Goal: Task Accomplishment & Management: Manage account settings

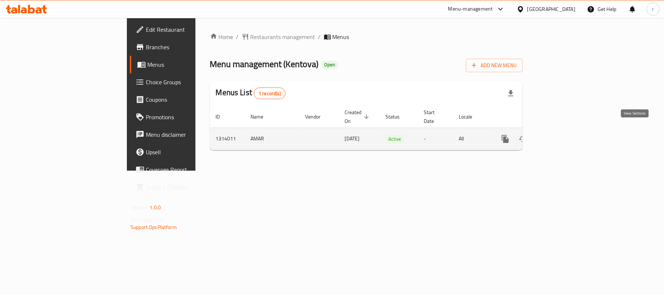
click at [562, 135] on icon "enhanced table" at bounding box center [558, 139] width 9 height 9
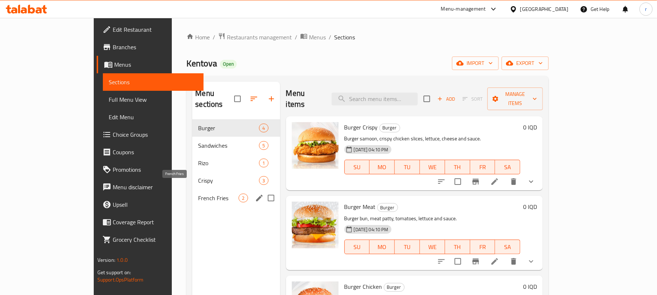
click at [198, 194] on span "French Fries" at bounding box center [218, 198] width 40 height 9
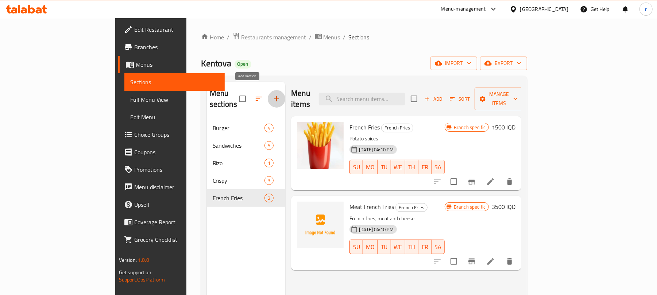
click at [272, 95] on icon "button" at bounding box center [276, 98] width 9 height 9
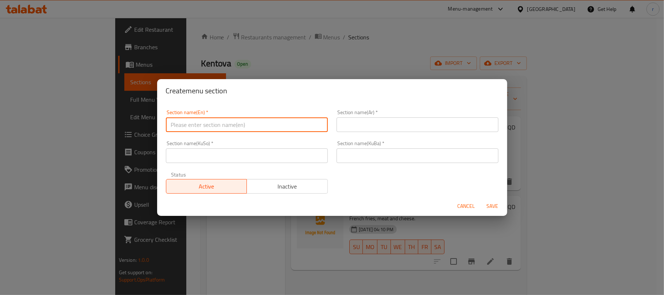
click at [238, 130] on input "text" at bounding box center [247, 124] width 162 height 15
type input "Drinks"
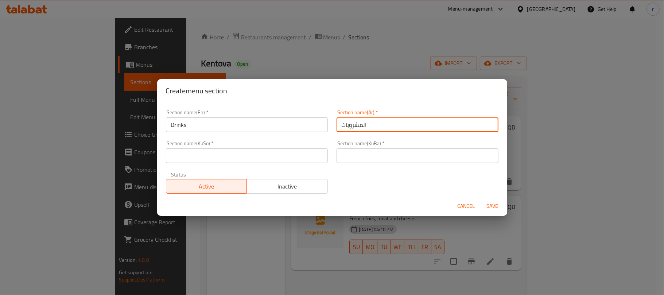
type input "المشروبات"
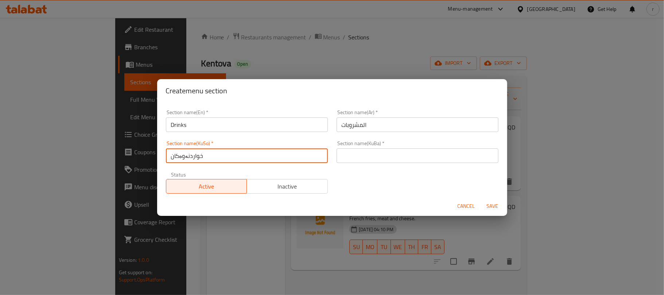
type input "خواردنەوەکان"
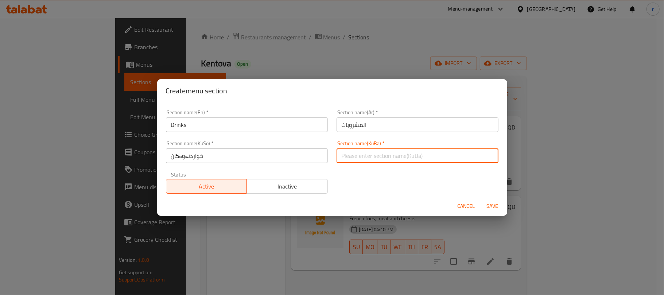
paste input "خواردنەوەکان"
type input "خواردنەوەکان"
click at [481, 200] on button "Save" at bounding box center [492, 206] width 23 height 13
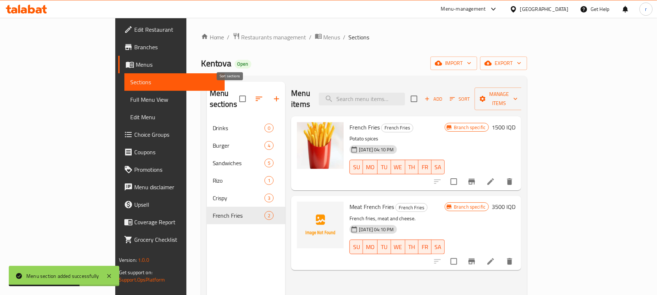
click at [255, 94] on icon "button" at bounding box center [259, 98] width 9 height 9
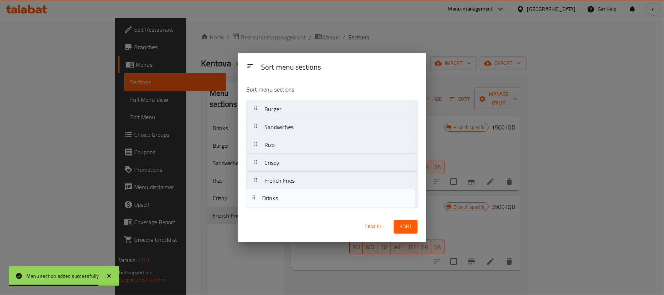
drag, startPoint x: 291, startPoint y: 114, endPoint x: 411, endPoint y: 234, distance: 169.7
click at [290, 213] on div "Sort menu sections Sort menu sections Drinks Burger Sandwiches Rizo Crispy Fren…" at bounding box center [332, 147] width 189 height 189
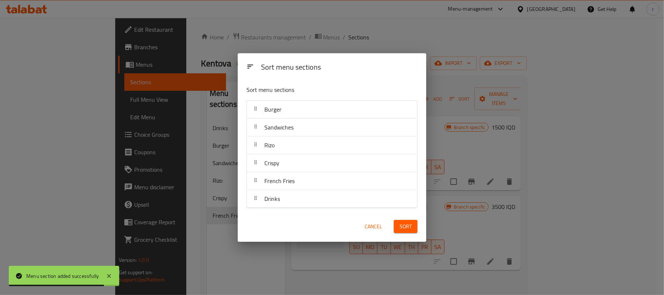
click at [411, 226] on span "Sort" at bounding box center [406, 226] width 12 height 9
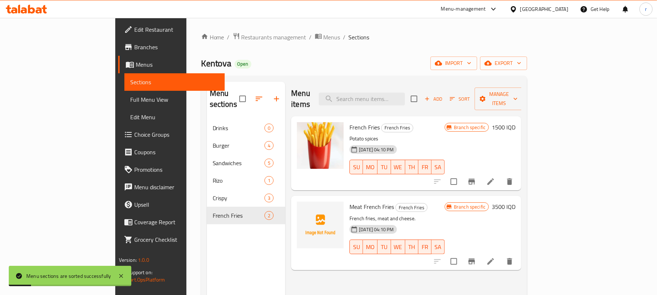
click at [207, 242] on div "Menu sections Drinks 0 Burger 4 Sandwiches 5 Rizo 1 Crispy 3 French Fries 2" at bounding box center [246, 229] width 79 height 295
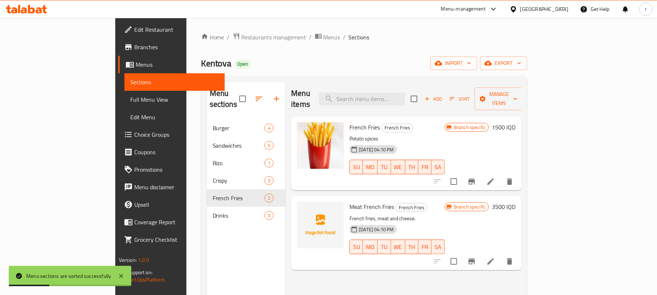
click at [339, 60] on div "Kentova Open import export" at bounding box center [364, 63] width 326 height 13
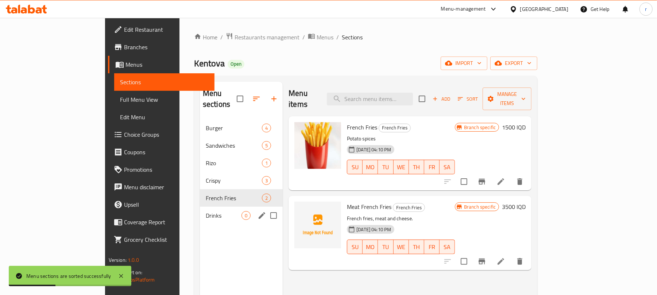
click at [200, 209] on div "Drinks 0" at bounding box center [241, 216] width 83 height 18
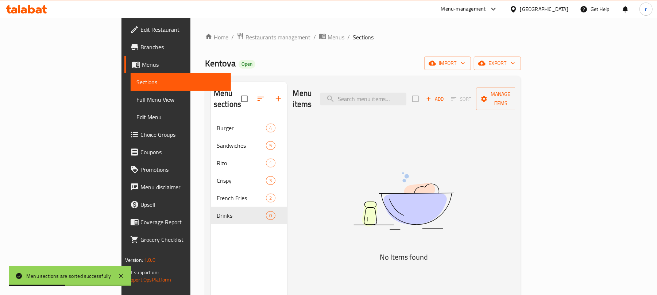
click at [445, 95] on span "Add" at bounding box center [435, 99] width 20 height 8
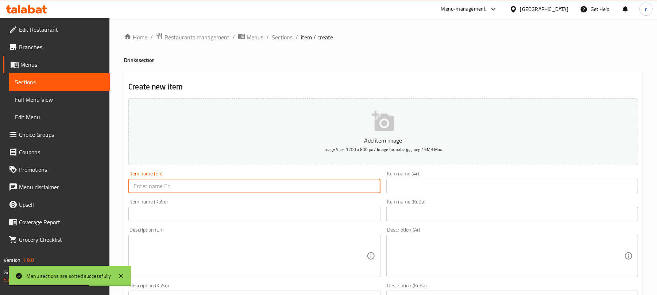
click at [182, 184] on input "text" at bounding box center [254, 186] width 252 height 15
type input "ث"
type input "Pepsi"
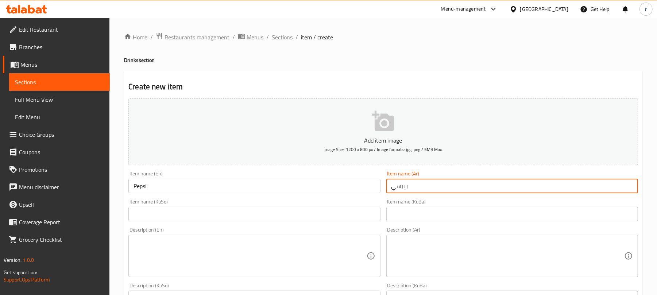
type input "بيبسي"
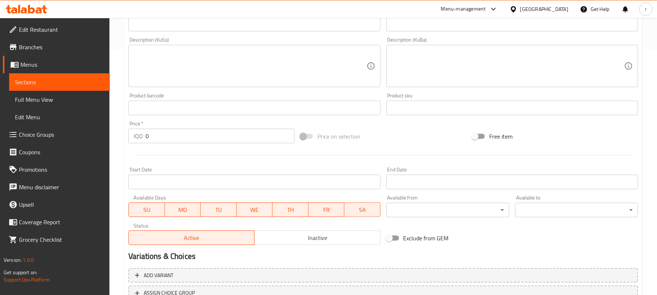
scroll to position [304, 0]
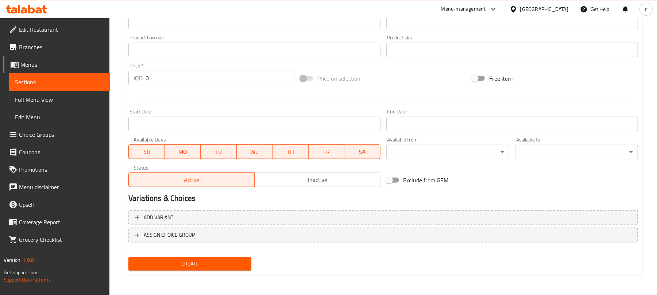
type input "بیپسی"
click at [115, 76] on div "Home / Restaurants management / Menus / Sections / item / create Drinks section…" at bounding box center [382, 4] width 547 height 581
drag, startPoint x: 162, startPoint y: 80, endPoint x: 82, endPoint y: 70, distance: 80.2
click at [82, 70] on div "Edit Restaurant Branches Menus Sections Full Menu View Edit Menu Choice Groups …" at bounding box center [328, 4] width 657 height 581
type input "500"
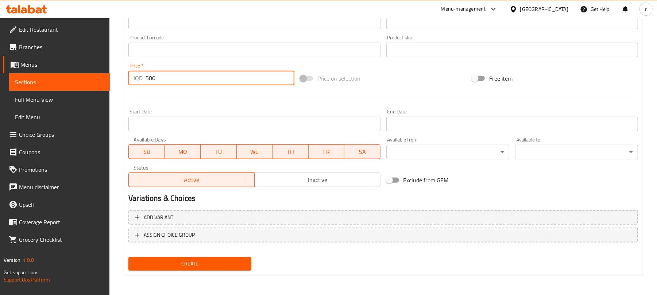
click at [128, 257] on button "Create" at bounding box center [189, 263] width 123 height 13
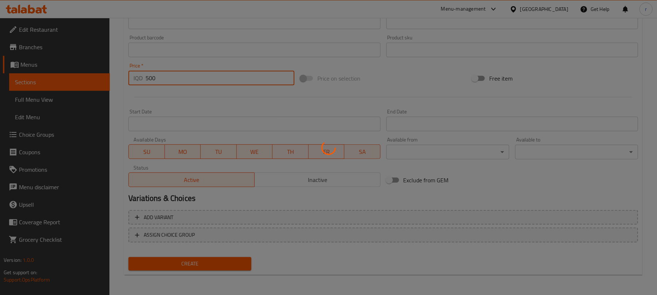
type input "0"
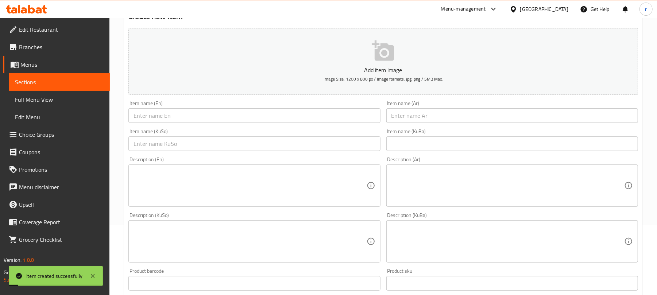
scroll to position [61, 0]
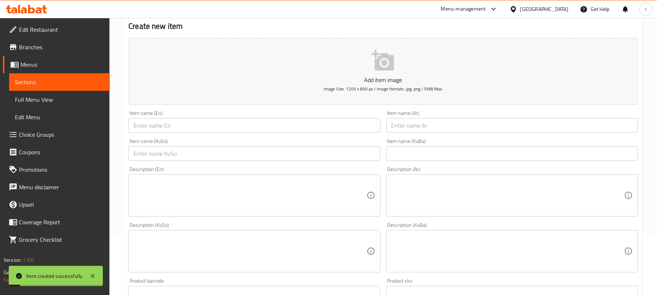
click at [177, 120] on input "text" at bounding box center [254, 125] width 252 height 15
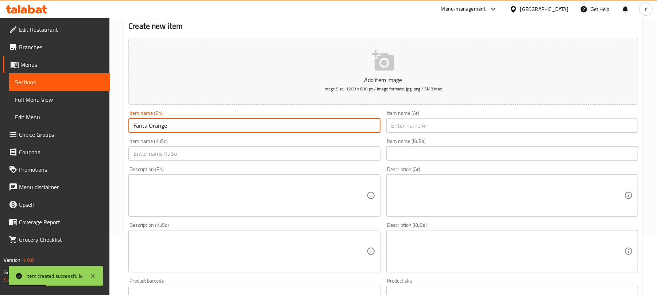
type input "Fanta Orange"
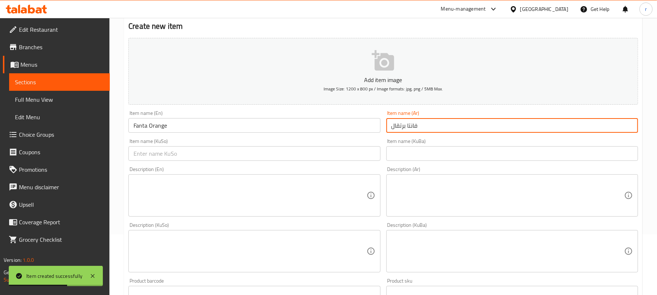
type input "فانتا برتقال"
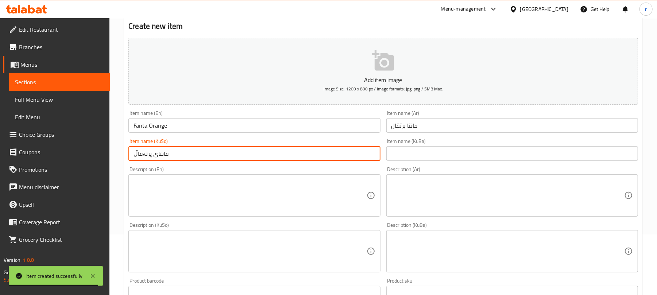
scroll to position [304, 0]
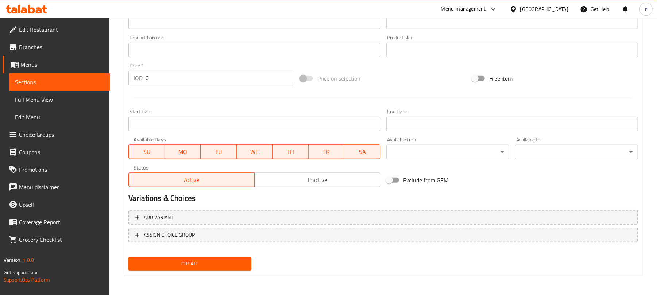
type input "فانتای پرتەقاڵ"
drag, startPoint x: 169, startPoint y: 80, endPoint x: 48, endPoint y: 75, distance: 121.2
click at [48, 75] on div "Edit Restaurant Branches Menus Sections Full Menu View Edit Menu Choice Groups …" at bounding box center [328, 4] width 657 height 581
type input "500"
click at [128, 257] on button "Create" at bounding box center [189, 263] width 123 height 13
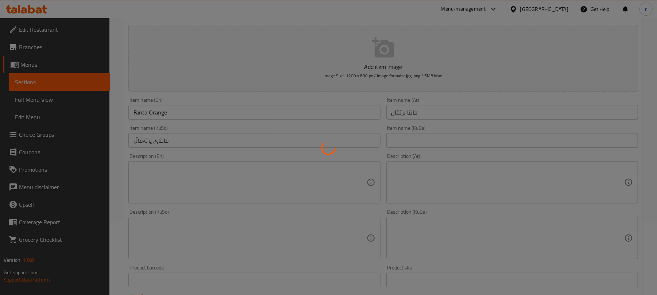
scroll to position [12, 0]
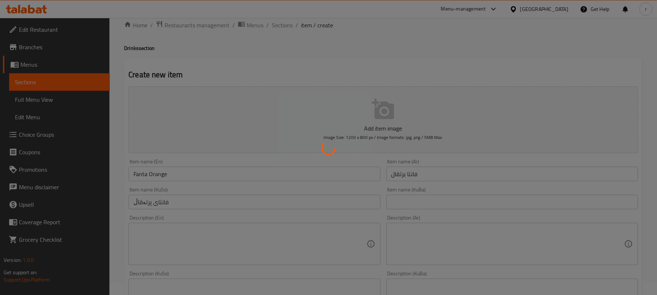
type input "0"
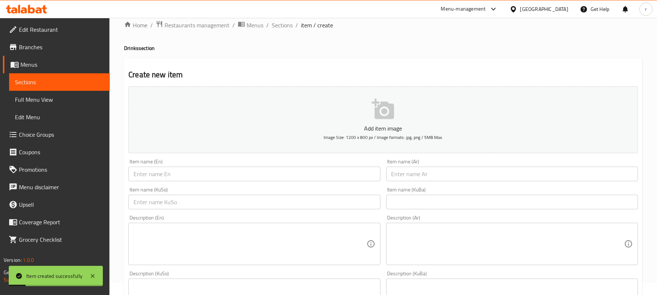
click at [194, 177] on input "text" at bounding box center [254, 174] width 252 height 15
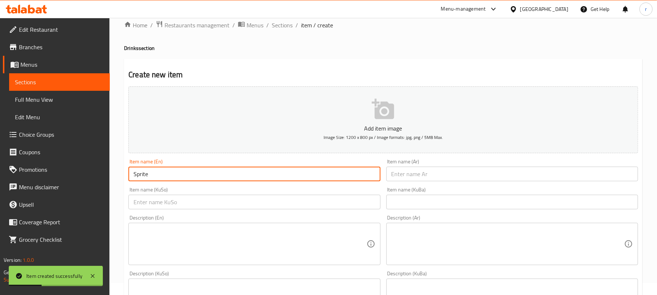
type input "Sprite"
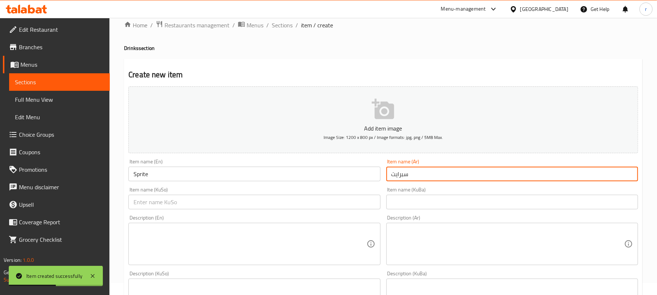
type input "سبرايت"
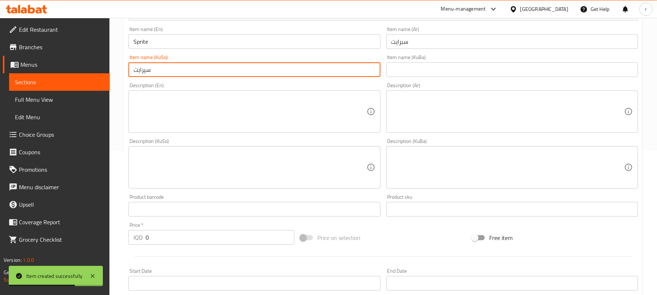
scroll to position [304, 0]
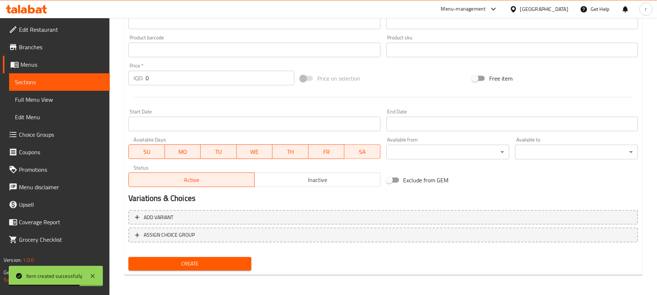
type input "سپرایت"
drag, startPoint x: 153, startPoint y: 79, endPoint x: 94, endPoint y: 70, distance: 59.7
click at [95, 70] on div "Edit Restaurant Branches Menus Sections Full Menu View Edit Menu Choice Groups …" at bounding box center [328, 4] width 657 height 581
type input "500"
click at [128, 257] on button "Create" at bounding box center [189, 263] width 123 height 13
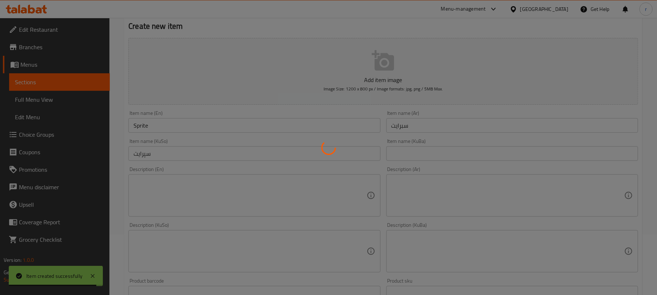
type input "0"
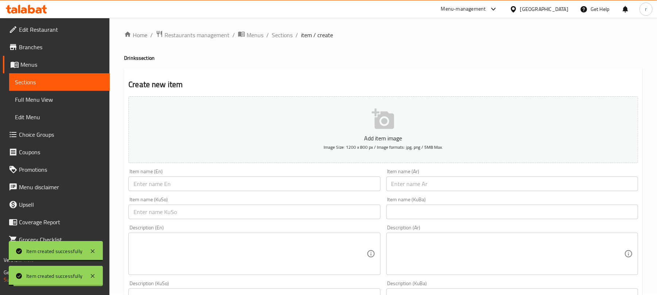
scroll to position [0, 0]
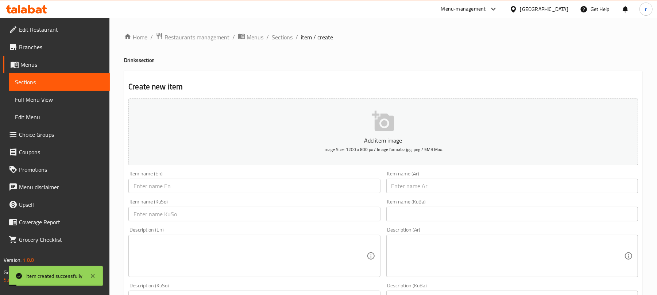
click at [279, 39] on span "Sections" at bounding box center [282, 37] width 21 height 9
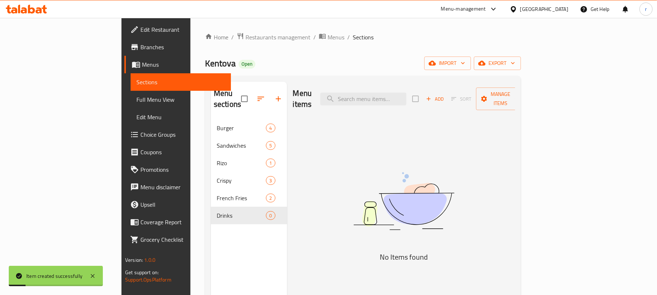
click at [349, 183] on div "Menu items Add Sort Manage items No Items found" at bounding box center [401, 229] width 228 height 295
click at [384, 61] on div "Kentova Open import export" at bounding box center [363, 63] width 316 height 13
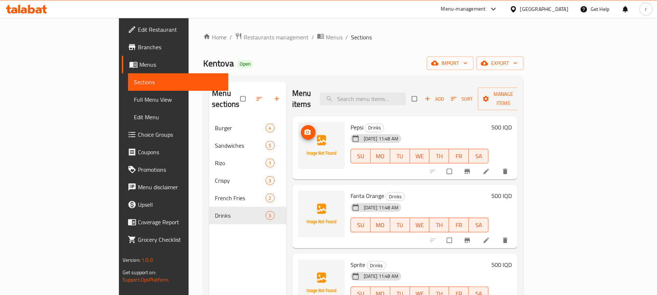
click at [301, 128] on button "upload picture" at bounding box center [308, 132] width 15 height 15
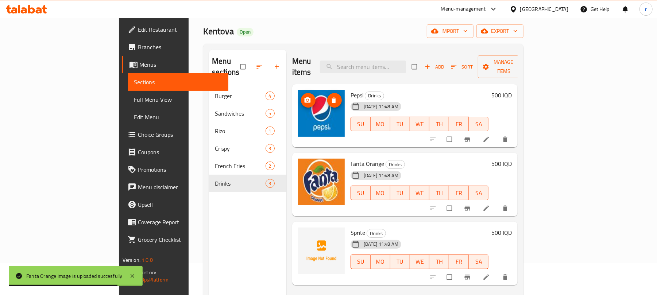
scroll to position [49, 0]
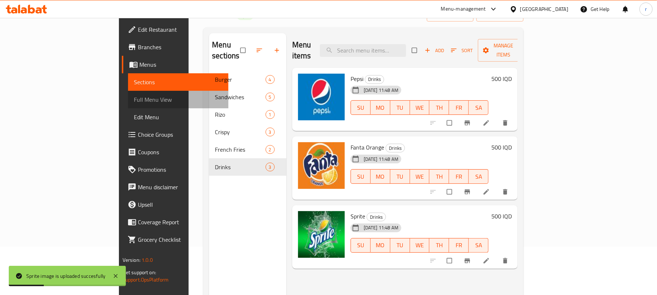
click at [134, 97] on span "Full Menu View" at bounding box center [178, 99] width 89 height 9
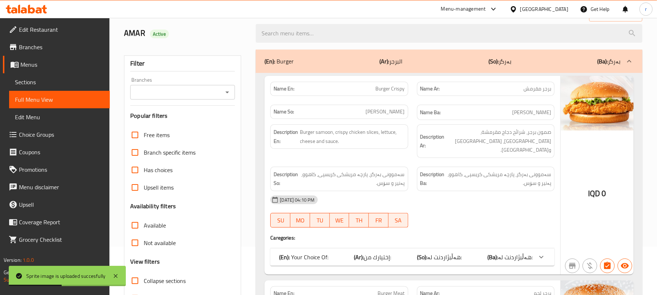
click at [230, 90] on icon "Open" at bounding box center [227, 92] width 9 height 9
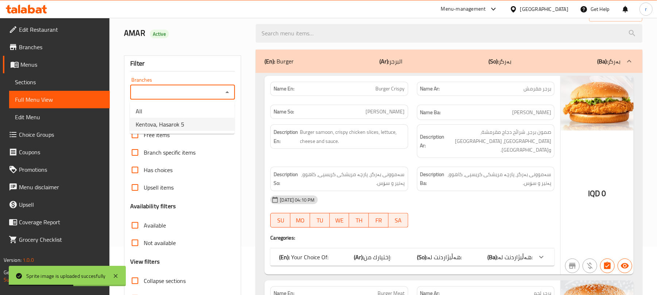
click at [152, 130] on li "Kentova, Hasarok 5" at bounding box center [182, 124] width 105 height 13
type input "Kentova, Hasarok 5"
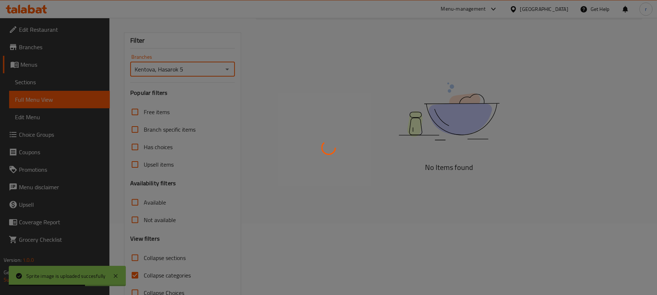
scroll to position [94, 0]
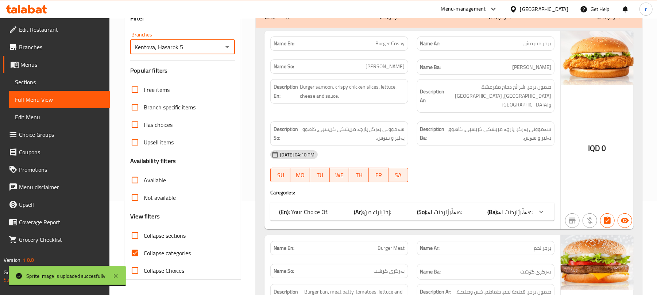
click at [135, 238] on input "Collapse sections" at bounding box center [135, 236] width 18 height 18
checkbox input "true"
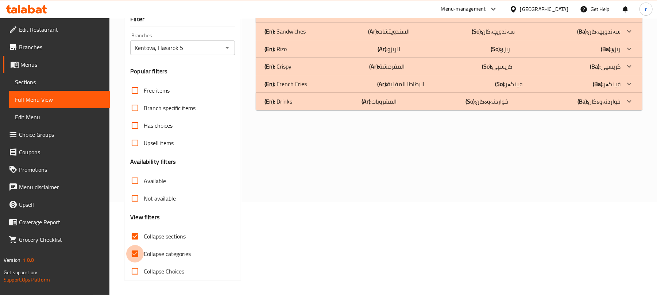
click at [138, 253] on input "Collapse categories" at bounding box center [135, 254] width 18 height 18
checkbox input "false"
click at [283, 101] on p "(En): Drinks" at bounding box center [278, 101] width 28 height 9
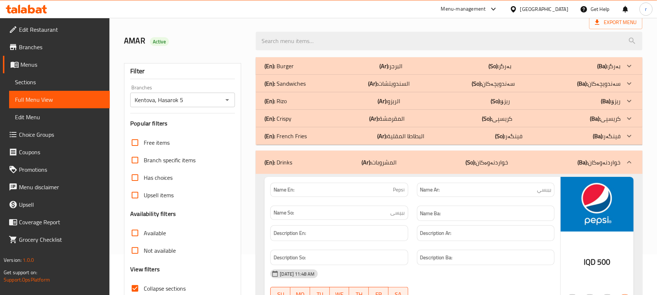
scroll to position [27, 0]
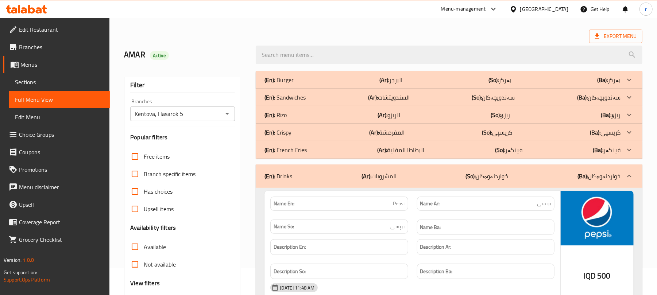
click at [34, 8] on icon at bounding box center [26, 9] width 41 height 9
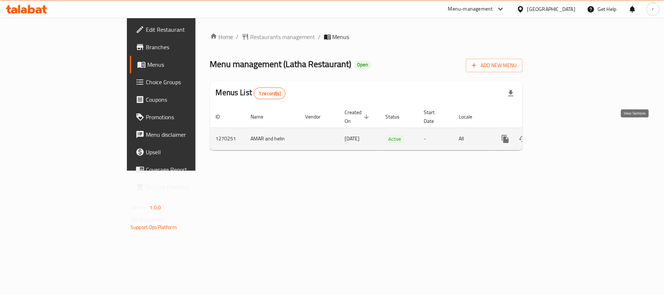
click at [562, 135] on icon "enhanced table" at bounding box center [558, 139] width 9 height 9
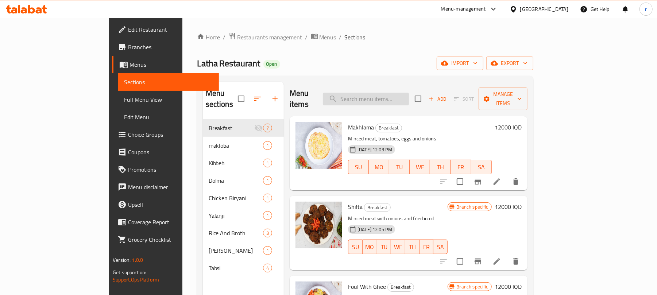
click at [409, 96] on input "search" at bounding box center [366, 99] width 86 height 13
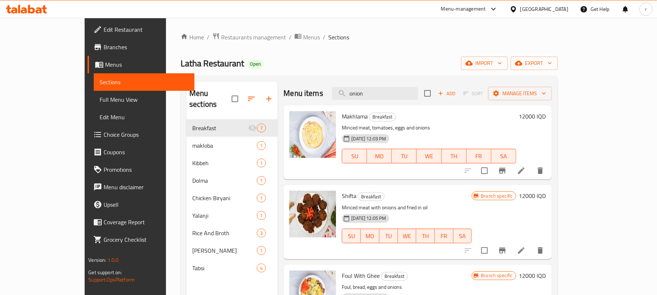
click at [421, 59] on div "Latha Restaurant Open import export" at bounding box center [369, 63] width 377 height 13
click at [392, 84] on div "Menu items onion Add Sort Manage items" at bounding box center [417, 94] width 268 height 24
click at [395, 90] on input "onion" at bounding box center [375, 93] width 86 height 13
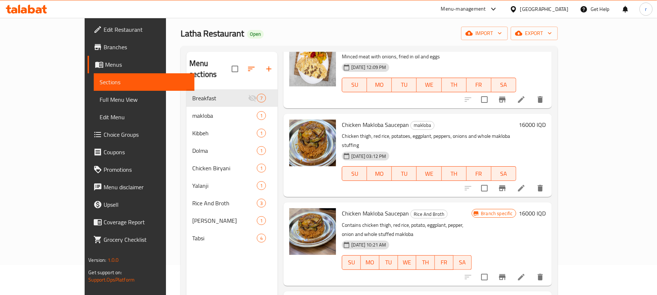
scroll to position [102, 0]
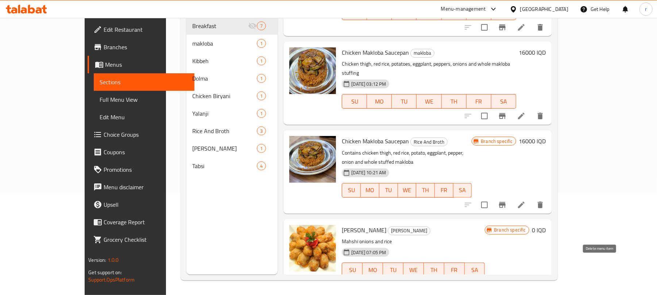
click at [525, 281] on icon "delete" at bounding box center [522, 284] width 5 height 7
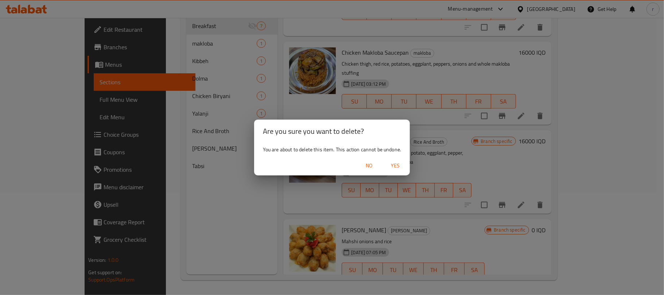
click at [400, 168] on span "Yes" at bounding box center [396, 165] width 18 height 9
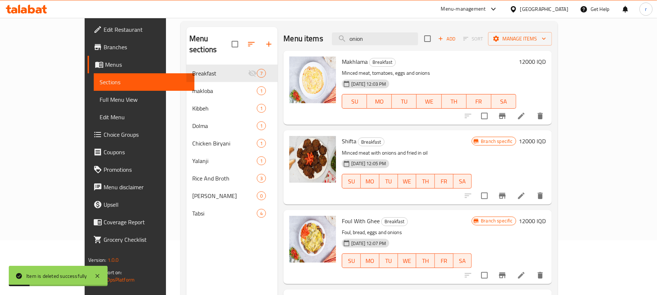
scroll to position [0, 0]
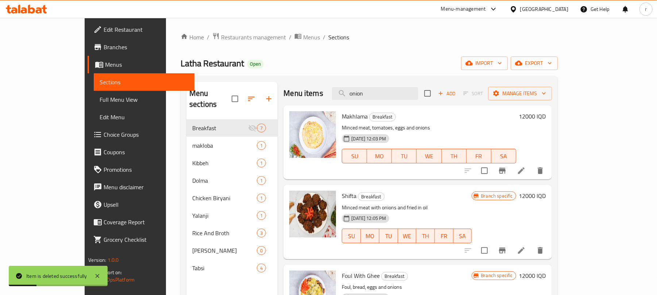
drag, startPoint x: 400, startPoint y: 91, endPoint x: 326, endPoint y: 89, distance: 74.4
click at [326, 89] on div "Menu items onion Add Sort Manage items" at bounding box center [417, 94] width 268 height 24
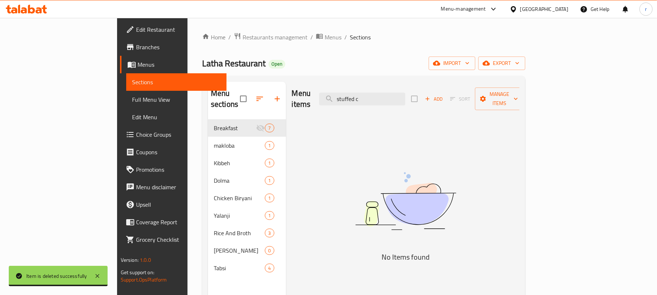
drag, startPoint x: 382, startPoint y: 93, endPoint x: 330, endPoint y: 93, distance: 51.1
click at [330, 93] on div "Menu items stuffed c Add Sort Manage items" at bounding box center [406, 99] width 228 height 35
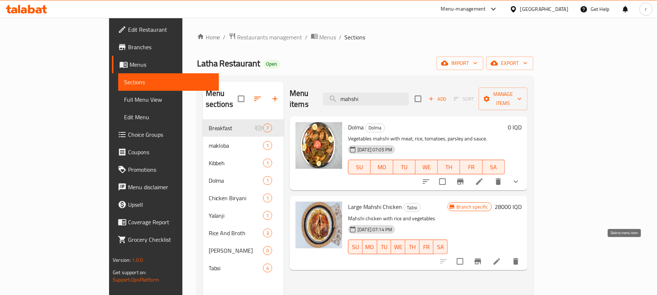
click at [518, 258] on icon "delete" at bounding box center [515, 261] width 5 height 7
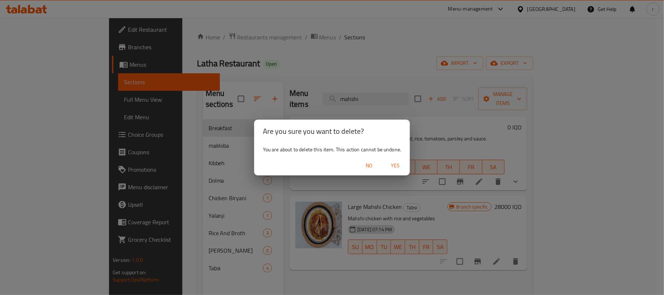
click at [396, 165] on span "Yes" at bounding box center [396, 165] width 18 height 9
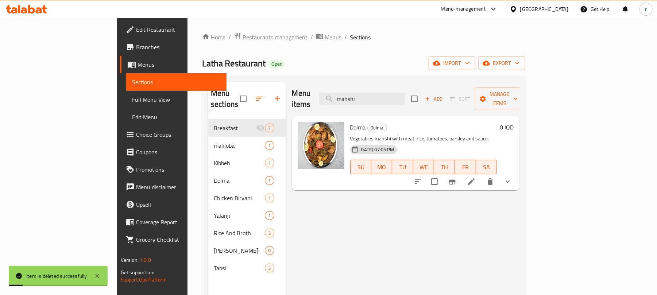
drag, startPoint x: 403, startPoint y: 95, endPoint x: 320, endPoint y: 95, distance: 83.5
click at [320, 95] on div "Menu items mahshi Add Sort Manage items" at bounding box center [406, 99] width 228 height 35
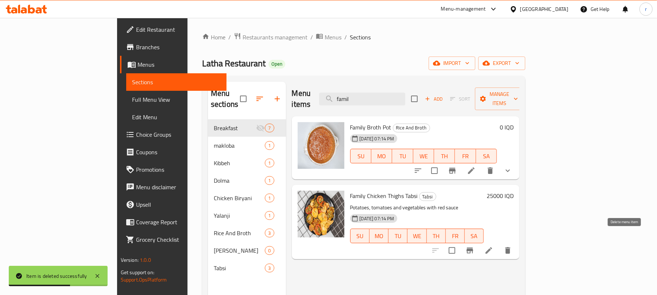
click at [510, 247] on icon "delete" at bounding box center [507, 250] width 5 height 7
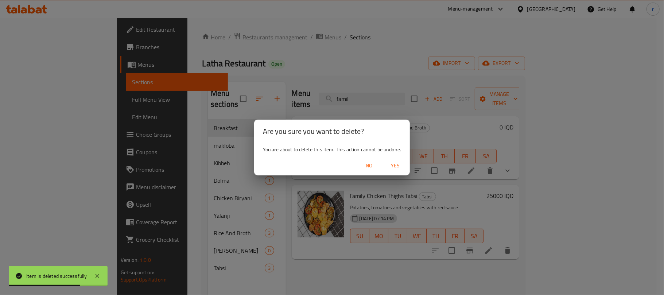
click at [400, 165] on span "Yes" at bounding box center [396, 165] width 18 height 9
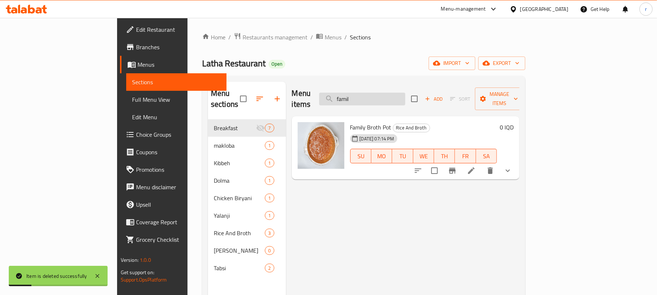
drag, startPoint x: 395, startPoint y: 98, endPoint x: 369, endPoint y: 97, distance: 25.2
click at [369, 97] on input "famil" at bounding box center [362, 99] width 86 height 13
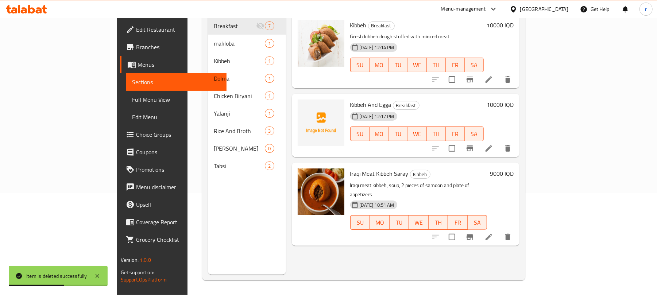
scroll to position [102, 0]
type input "kib"
click at [460, 141] on input "checkbox" at bounding box center [451, 148] width 15 height 15
checkbox input "true"
click at [460, 72] on input "checkbox" at bounding box center [451, 79] width 15 height 15
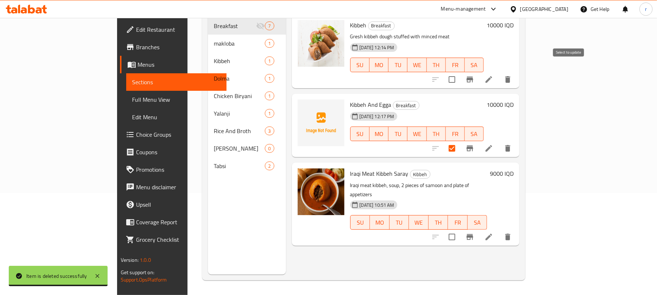
checkbox input "true"
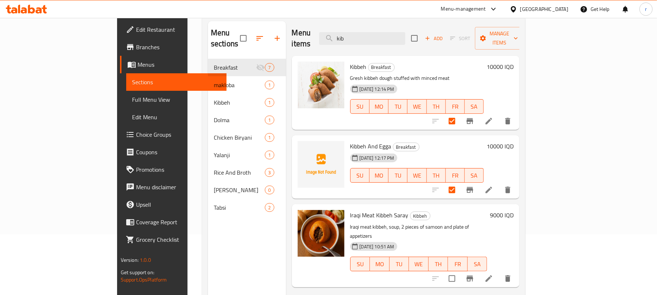
scroll to position [5, 0]
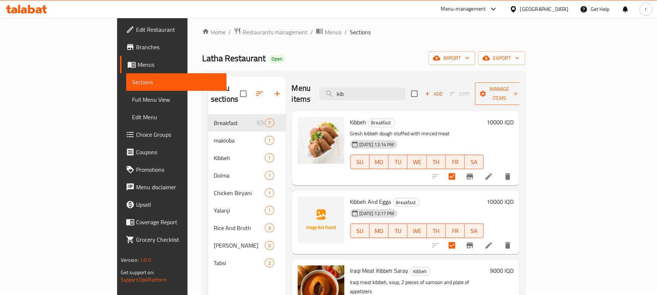
click at [518, 86] on span "Manage items" at bounding box center [499, 94] width 37 height 18
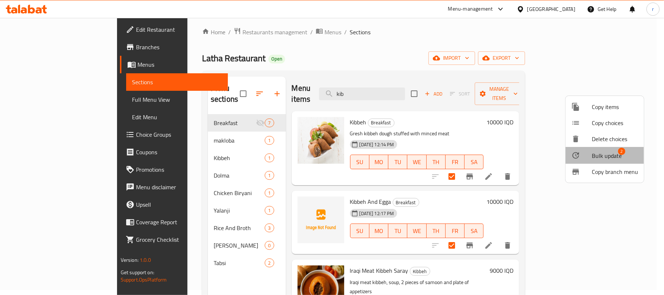
click at [614, 155] on span "Bulk update" at bounding box center [607, 155] width 30 height 9
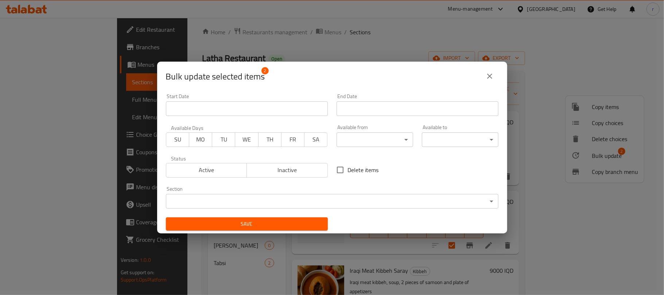
click at [333, 167] on input "Delete items" at bounding box center [340, 169] width 15 height 15
checkbox input "true"
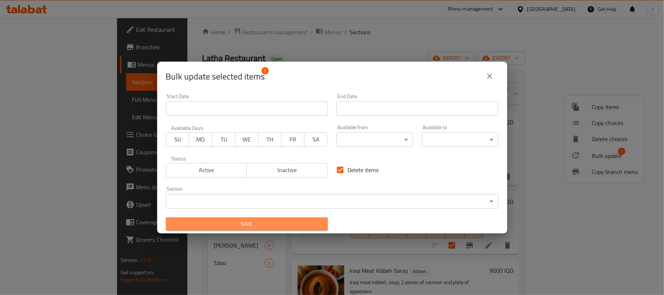
click at [291, 224] on span "Save" at bounding box center [247, 224] width 150 height 9
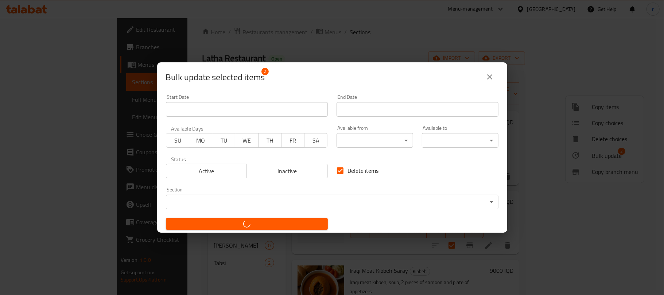
checkbox input "false"
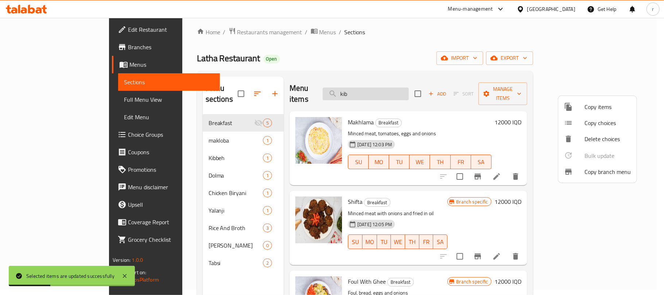
click at [400, 88] on div at bounding box center [332, 147] width 664 height 295
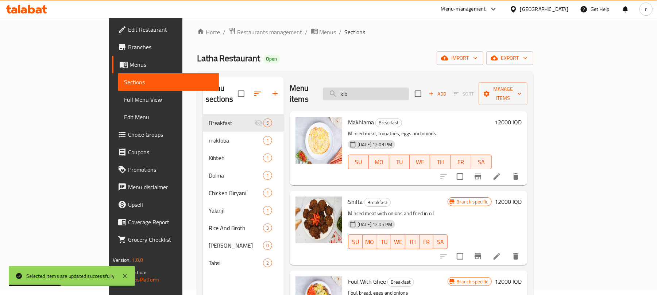
drag, startPoint x: 393, startPoint y: 92, endPoint x: 363, endPoint y: 90, distance: 29.6
click at [363, 90] on input "kib" at bounding box center [366, 94] width 86 height 13
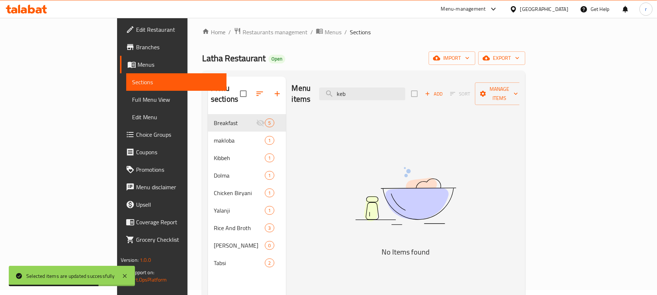
type input "keb"
click at [132, 95] on span "Full Menu View" at bounding box center [176, 99] width 89 height 9
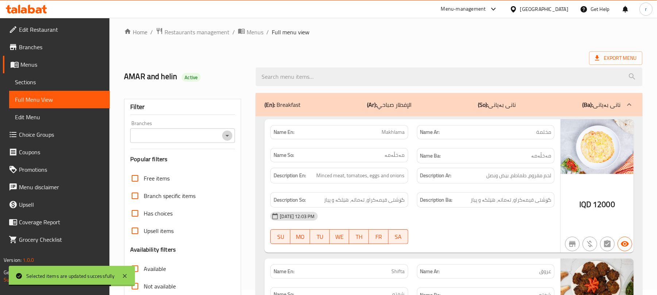
click at [226, 135] on icon "Open" at bounding box center [227, 135] width 9 height 9
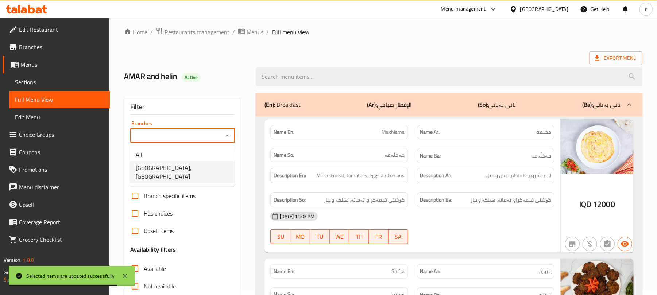
click at [168, 166] on span "Latha Restaurant, Al aathameya" at bounding box center [182, 172] width 93 height 18
type input "Latha Restaurant, Al aathameya"
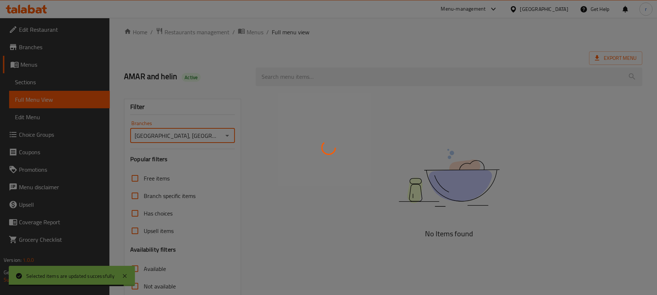
scroll to position [94, 0]
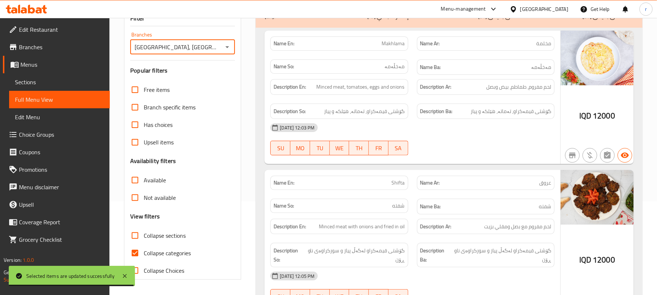
click at [135, 255] on input "Collapse categories" at bounding box center [135, 253] width 18 height 18
checkbox input "false"
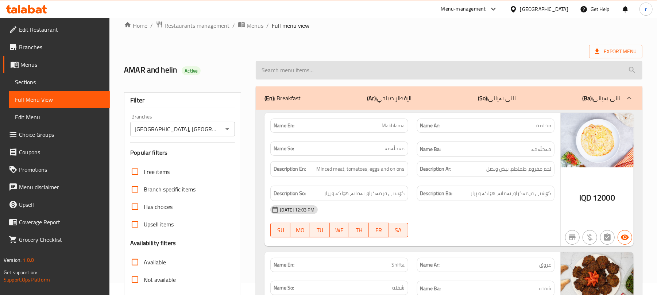
scroll to position [0, 0]
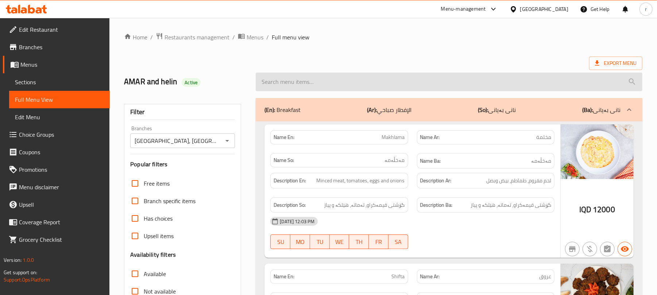
click at [316, 77] on input "search" at bounding box center [449, 82] width 387 height 19
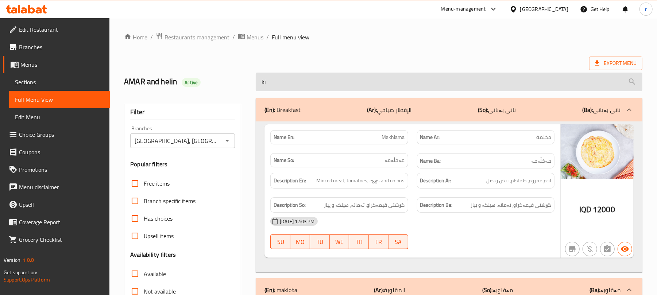
type input "kib"
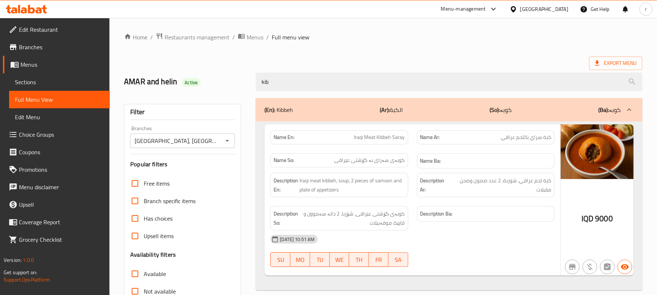
drag, startPoint x: 269, startPoint y: 82, endPoint x: 189, endPoint y: 73, distance: 81.0
click at [193, 73] on div "AMAR and helin Active kib" at bounding box center [383, 82] width 527 height 32
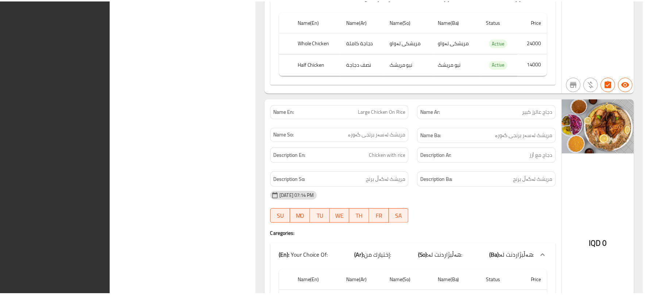
scroll to position [3422, 0]
